Goal: Task Accomplishment & Management: Use online tool/utility

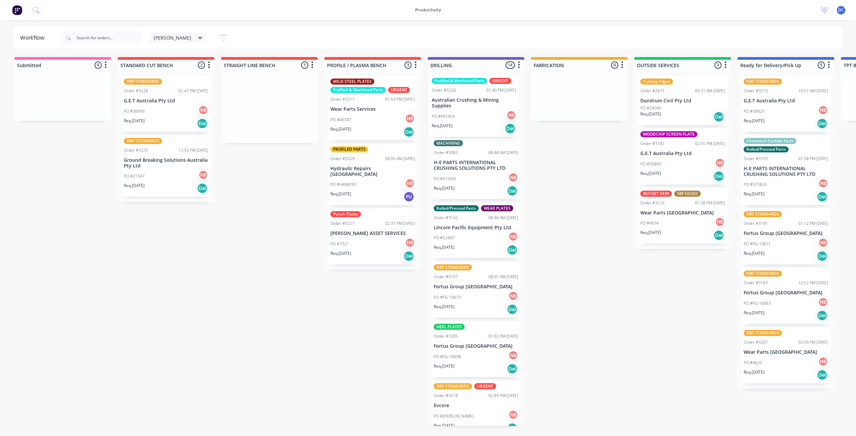
drag, startPoint x: 280, startPoint y: 118, endPoint x: 486, endPoint y: 118, distance: 206.4
click at [486, 118] on div "Submitted 0 Sort By Created date Required date Order number Customer name Most …" at bounding box center [554, 241] width 1119 height 369
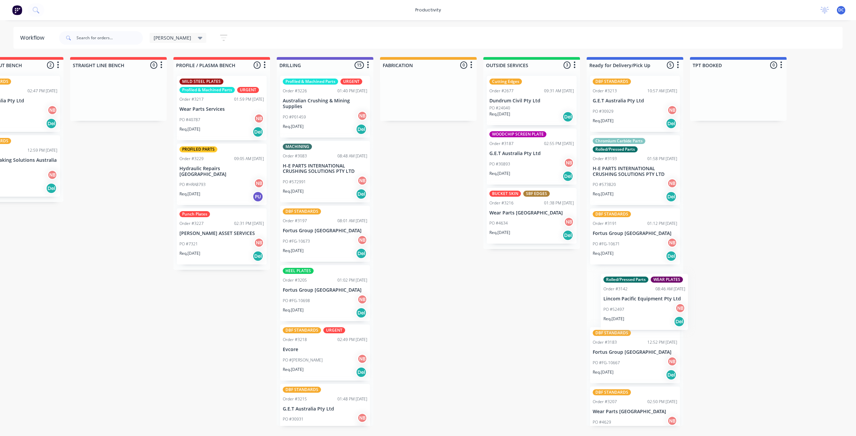
scroll to position [0, 152]
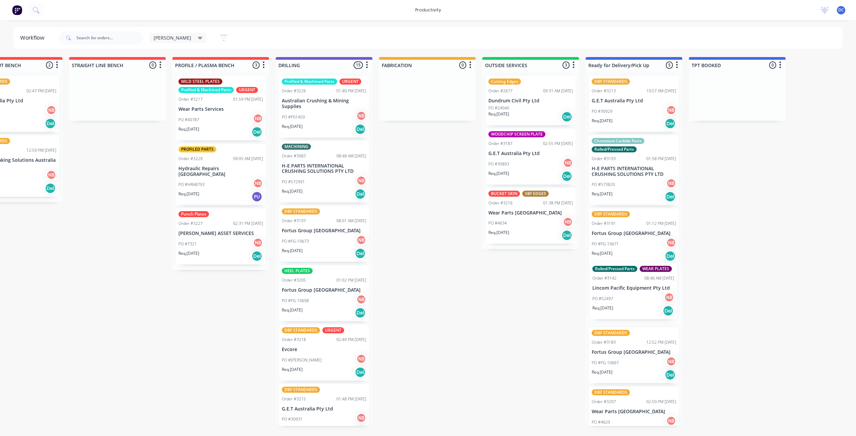
drag, startPoint x: 481, startPoint y: 237, endPoint x: 641, endPoint y: 295, distance: 170.7
click at [641, 295] on div "Submitted 0 Sort By Created date Required date Order number Customer name Most …" at bounding box center [402, 241] width 1119 height 369
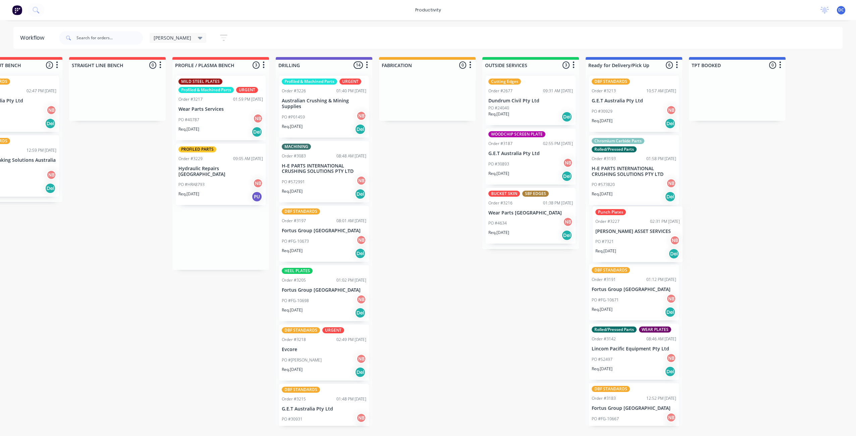
drag, startPoint x: 219, startPoint y: 252, endPoint x: 625, endPoint y: 247, distance: 406.7
click at [633, 251] on div "Submitted 0 Sort By Created date Required date Order number Customer name Most …" at bounding box center [402, 241] width 1119 height 369
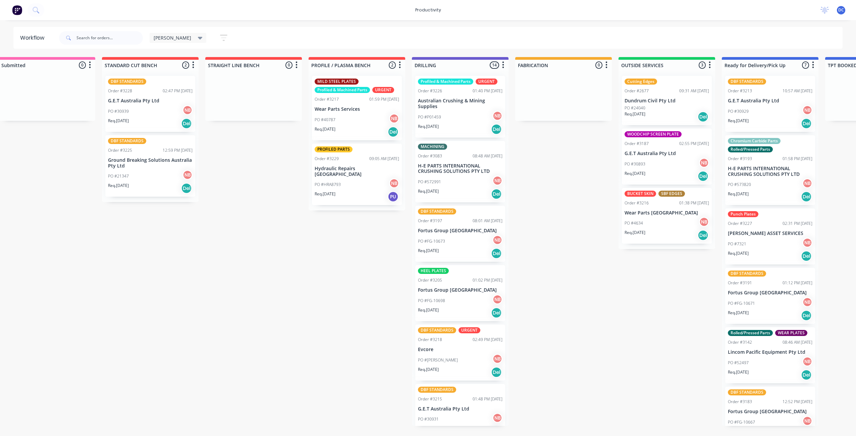
scroll to position [0, 0]
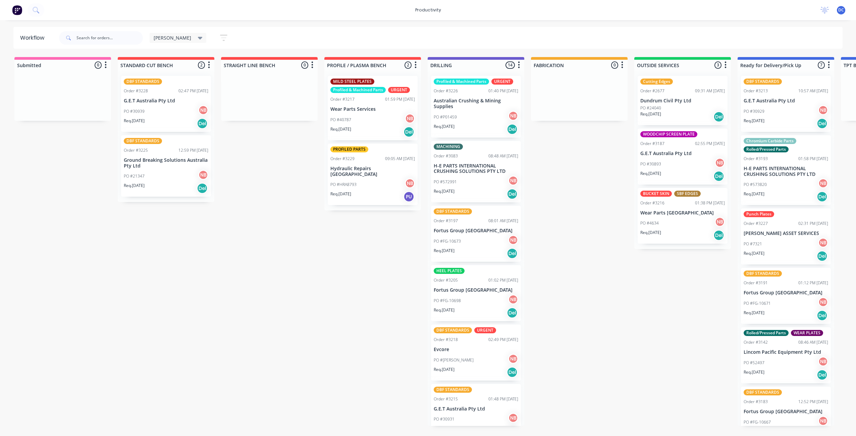
click at [220, 36] on icon "button" at bounding box center [223, 38] width 7 height 8
click at [188, 139] on div "Filter by labels" at bounding box center [187, 140] width 51 height 7
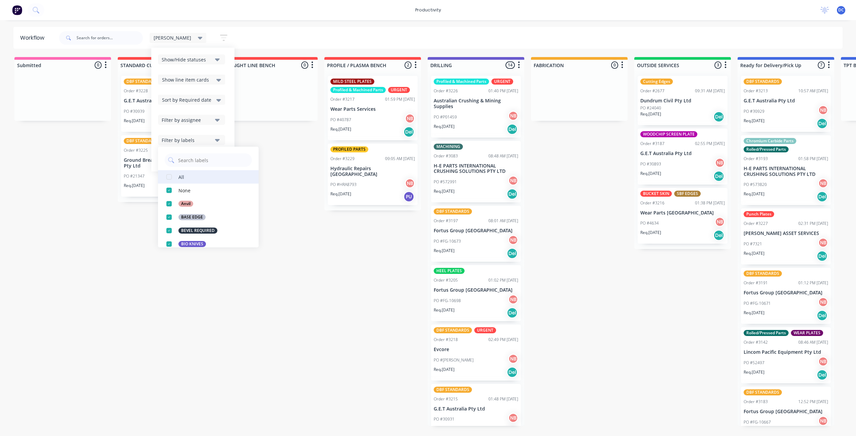
click at [190, 174] on button "All" at bounding box center [208, 176] width 101 height 13
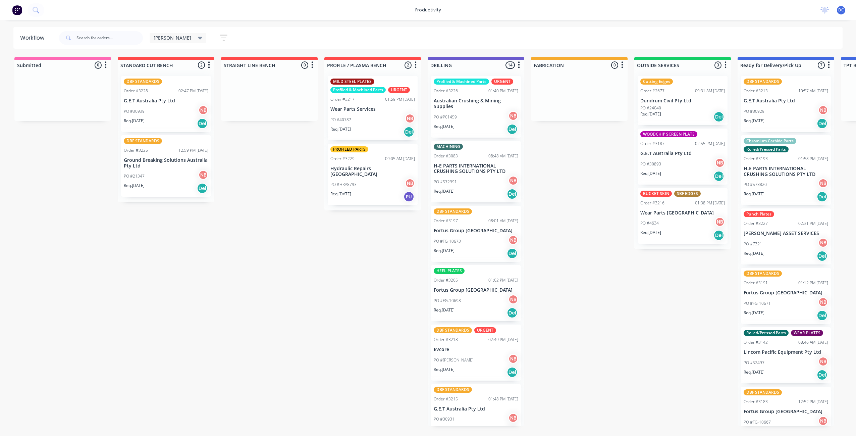
click at [268, 263] on div "Submitted 0 Sort By Created date Required date Order number Customer name Most …" at bounding box center [554, 241] width 1119 height 369
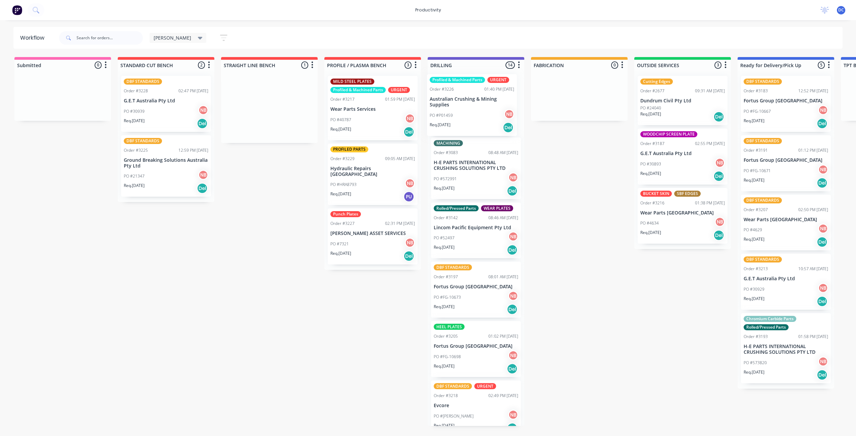
drag, startPoint x: 265, startPoint y: 112, endPoint x: 470, endPoint y: 113, distance: 205.0
click at [470, 113] on div "Submitted 0 Sort By Created date Required date Order number Customer name Most …" at bounding box center [554, 241] width 1119 height 369
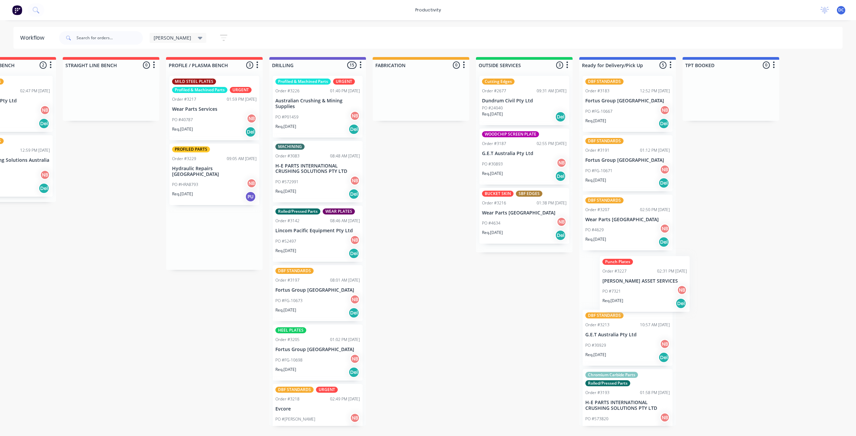
scroll to position [0, 171]
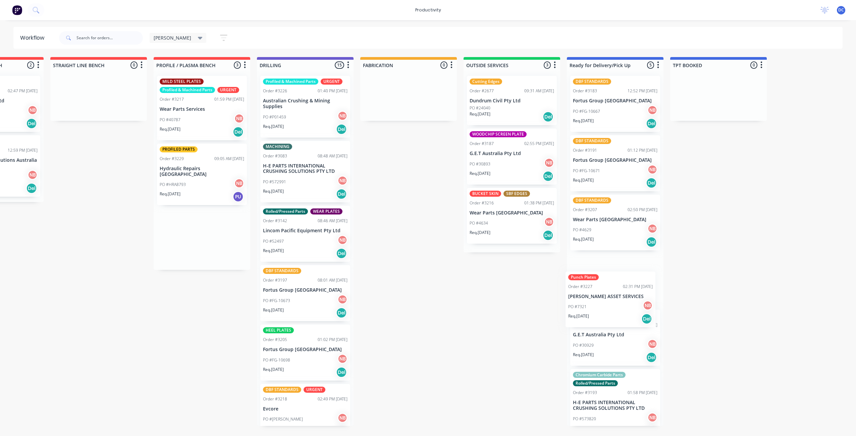
drag, startPoint x: 370, startPoint y: 239, endPoint x: 614, endPoint y: 287, distance: 249.0
click at [614, 287] on div "Submitted 0 Sort By Created date Required date Order number Customer name Most …" at bounding box center [383, 241] width 1119 height 369
drag, startPoint x: 307, startPoint y: 228, endPoint x: 620, endPoint y: 218, distance: 313.3
click at [620, 218] on div "Submitted 0 Sort By Created date Required date Order number Customer name Most …" at bounding box center [383, 241] width 1119 height 369
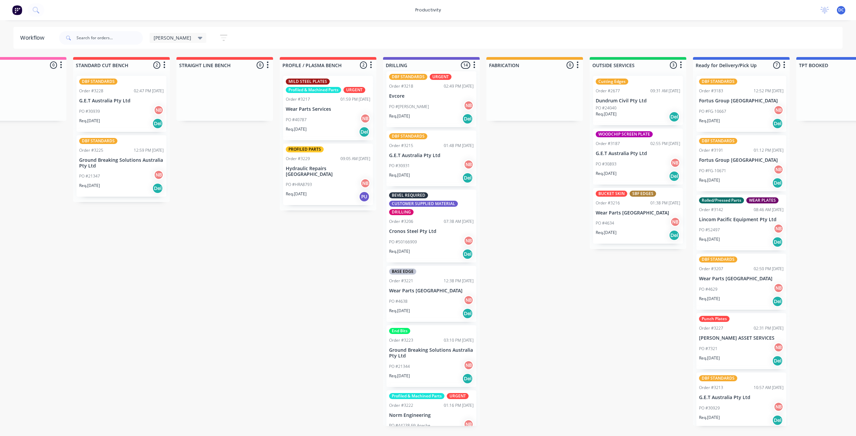
scroll to position [0, 19]
